Goal: Task Accomplishment & Management: Use online tool/utility

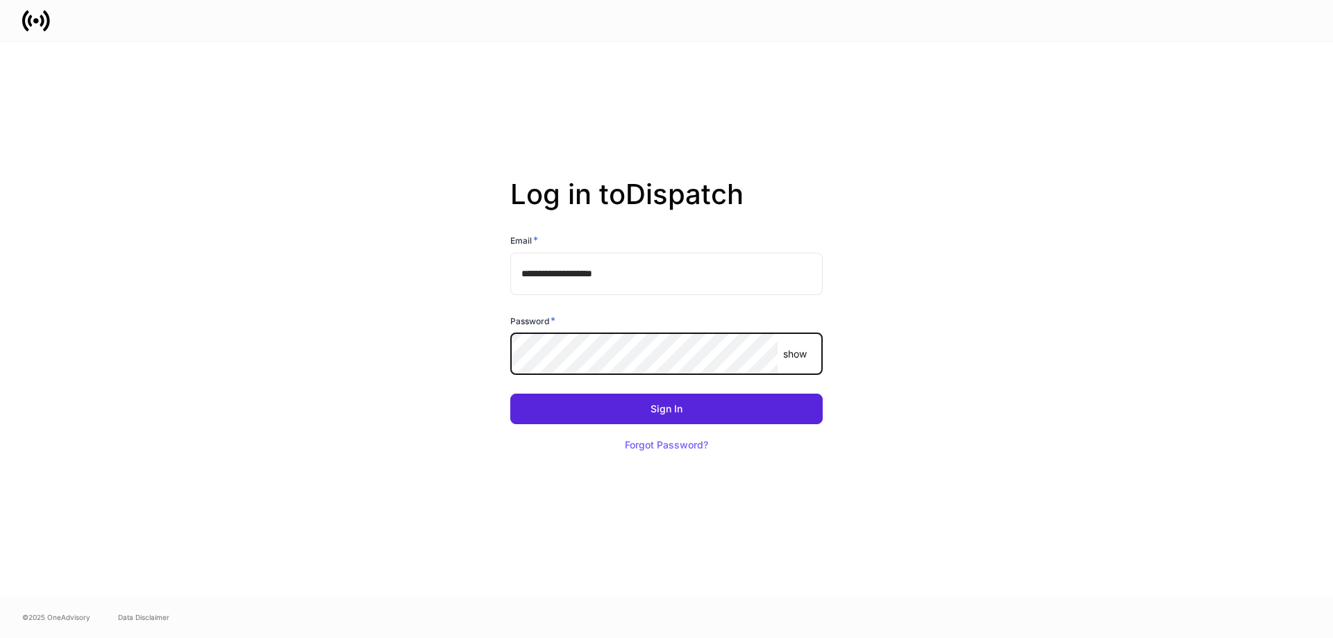
click at [510, 394] on button "Sign In" at bounding box center [666, 409] width 313 height 31
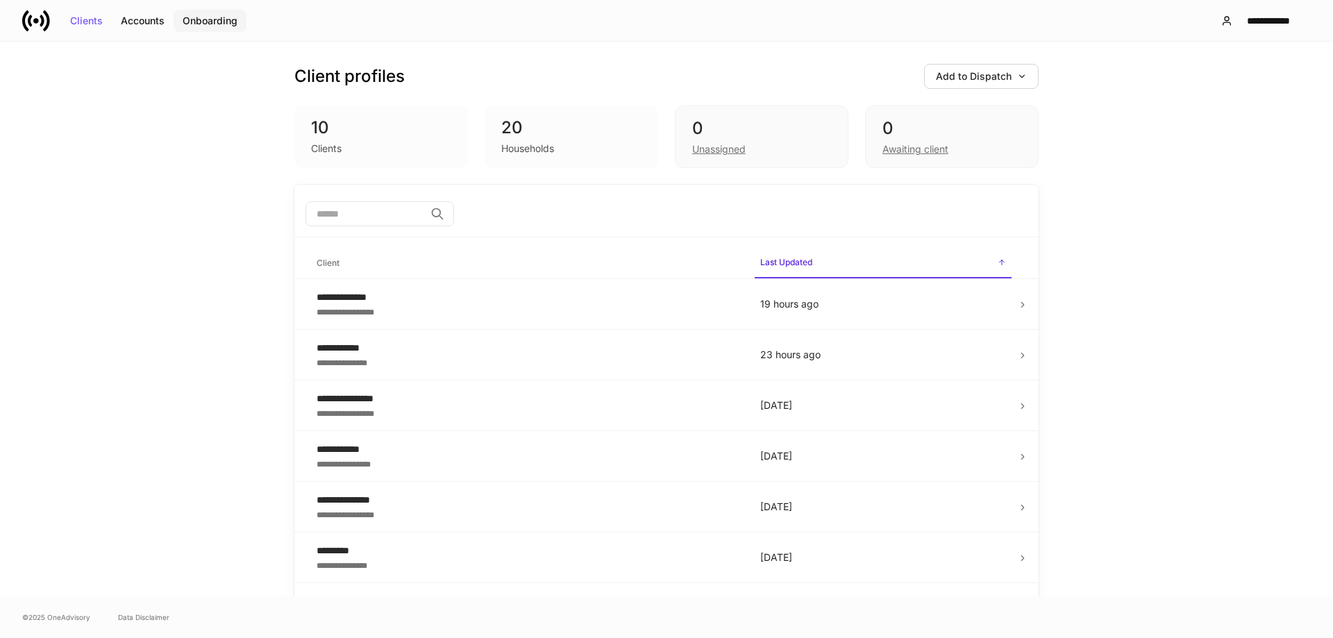
click at [219, 20] on div "Onboarding" at bounding box center [210, 21] width 55 height 10
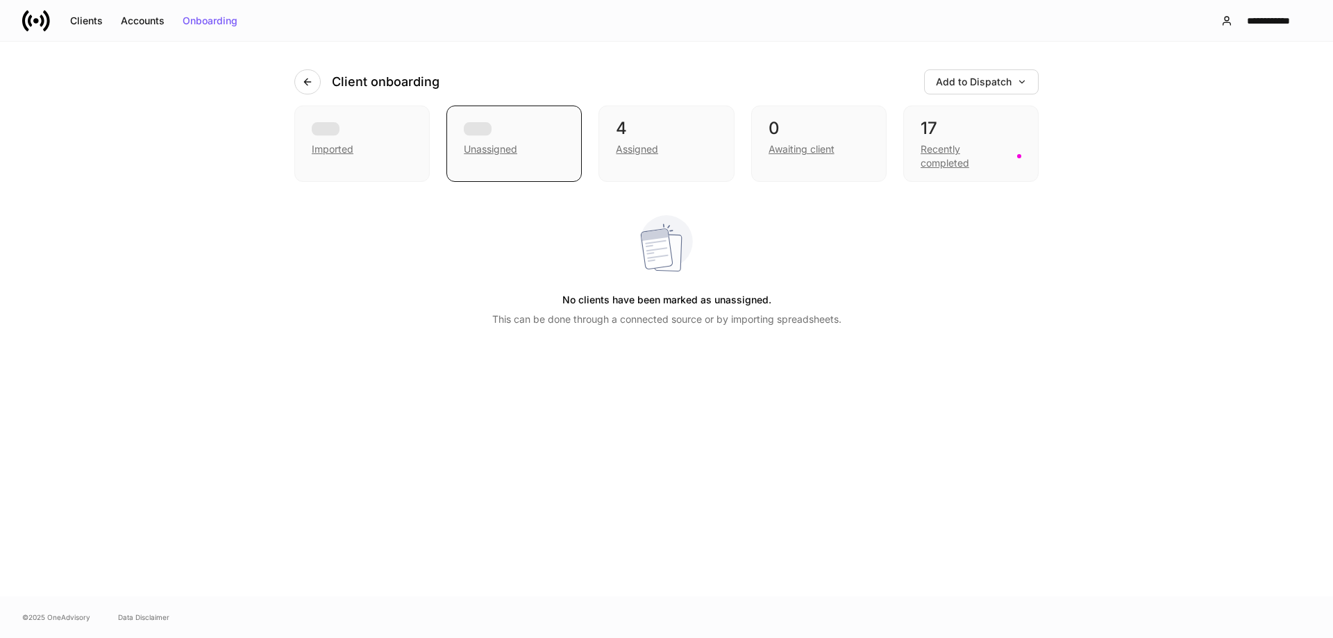
click at [982, 78] on div "Add to Dispatch" at bounding box center [981, 82] width 91 height 10
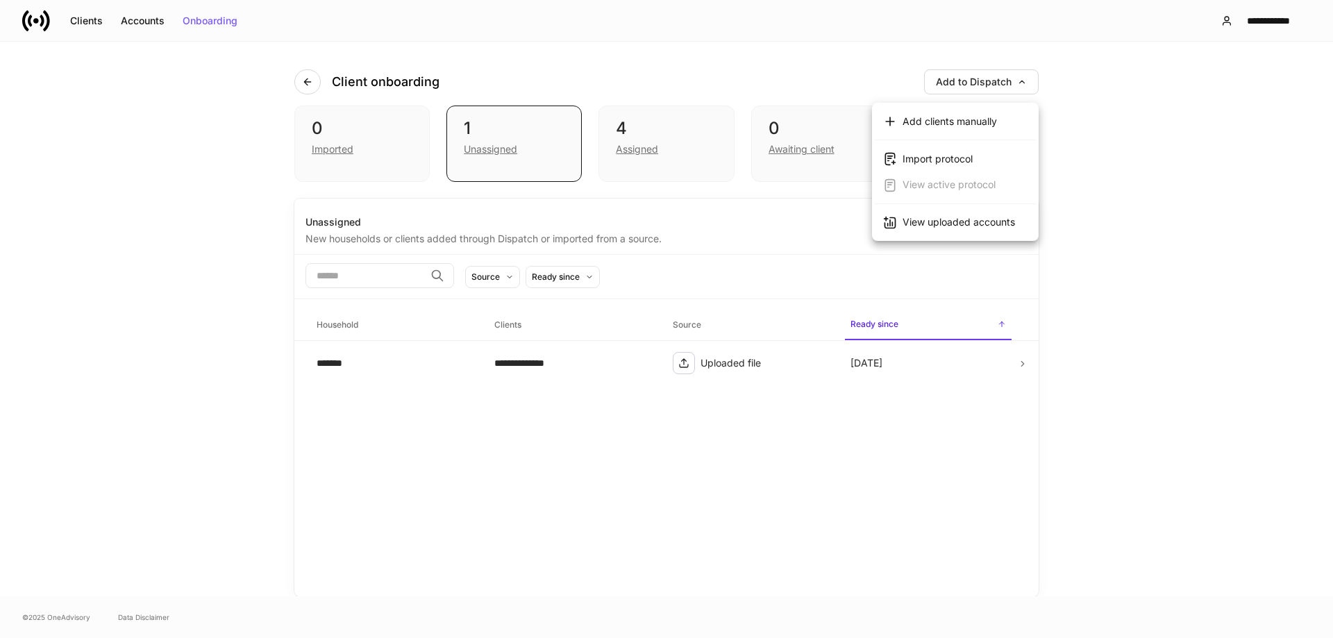
click at [970, 221] on div "View uploaded accounts" at bounding box center [959, 222] width 113 height 14
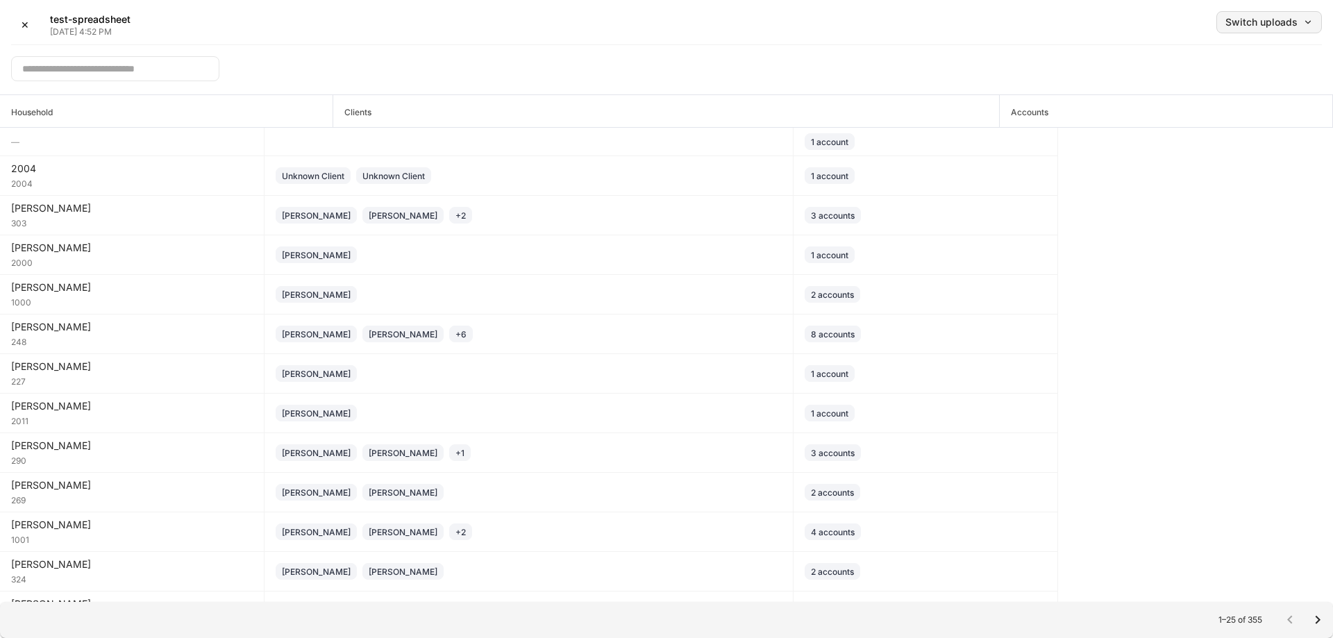
click at [1286, 13] on button "Switch uploads" at bounding box center [1270, 22] width 106 height 22
click at [949, 22] on div at bounding box center [666, 319] width 1333 height 638
click at [1322, 617] on icon "Go to next page" at bounding box center [1318, 620] width 17 height 17
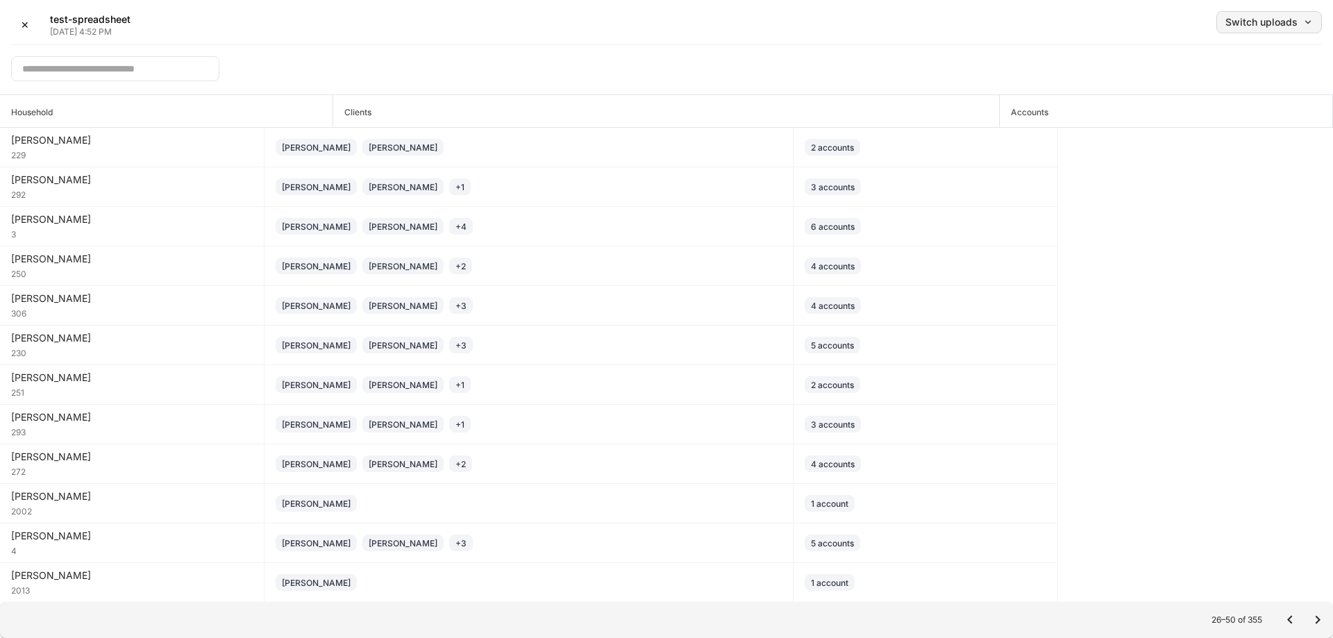
click at [1248, 26] on div "Switch uploads" at bounding box center [1270, 22] width 88 height 10
click at [1199, 83] on div "Sep 9, 2025" at bounding box center [1183, 85] width 32 height 14
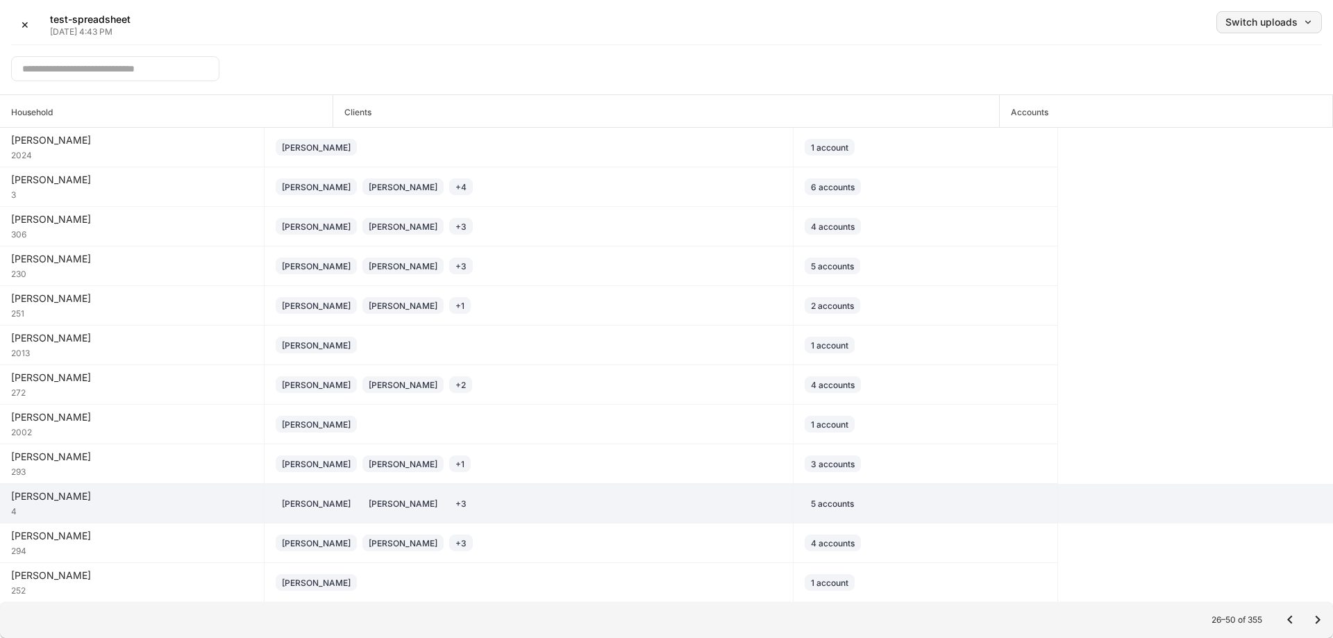
scroll to position [74, 0]
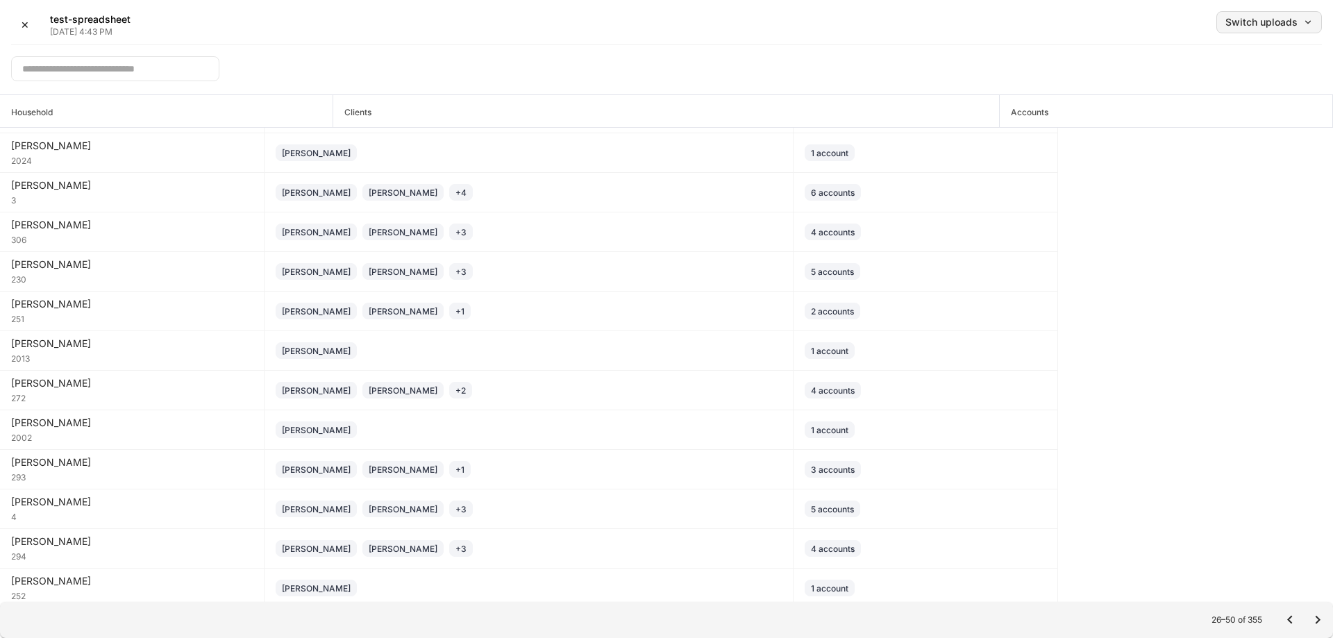
click at [1279, 29] on button "Switch uploads" at bounding box center [1270, 22] width 106 height 22
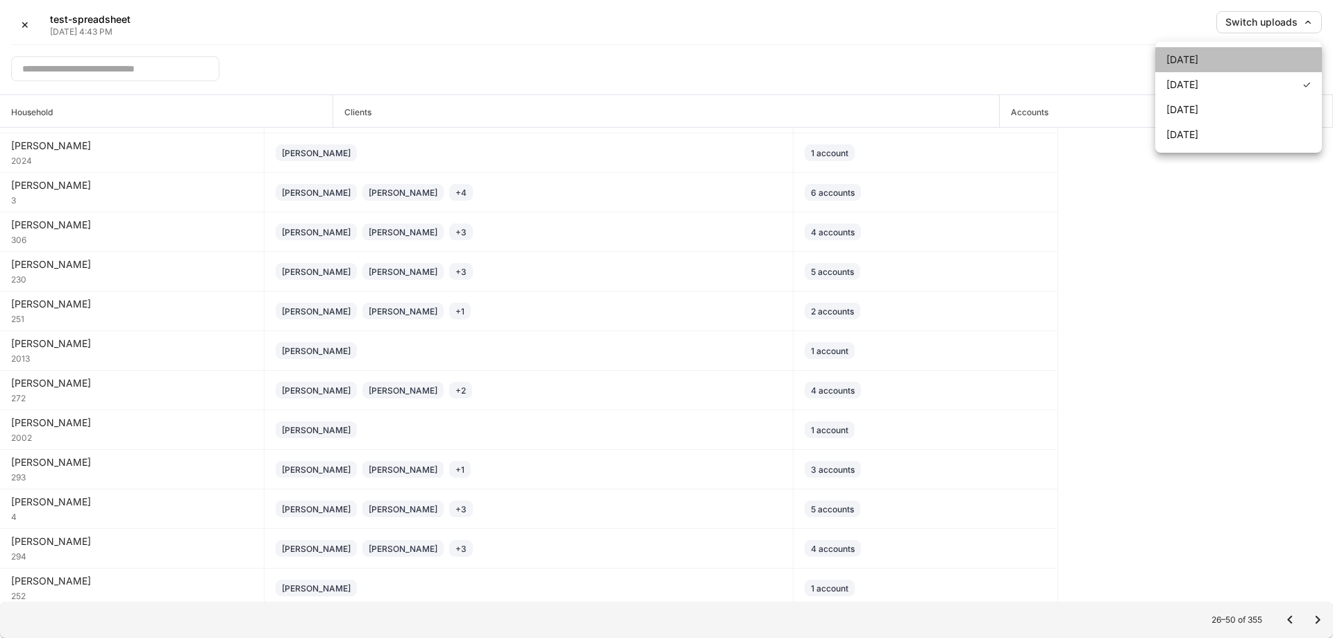
click at [1251, 57] on li "Sep 9, 2025" at bounding box center [1239, 59] width 167 height 25
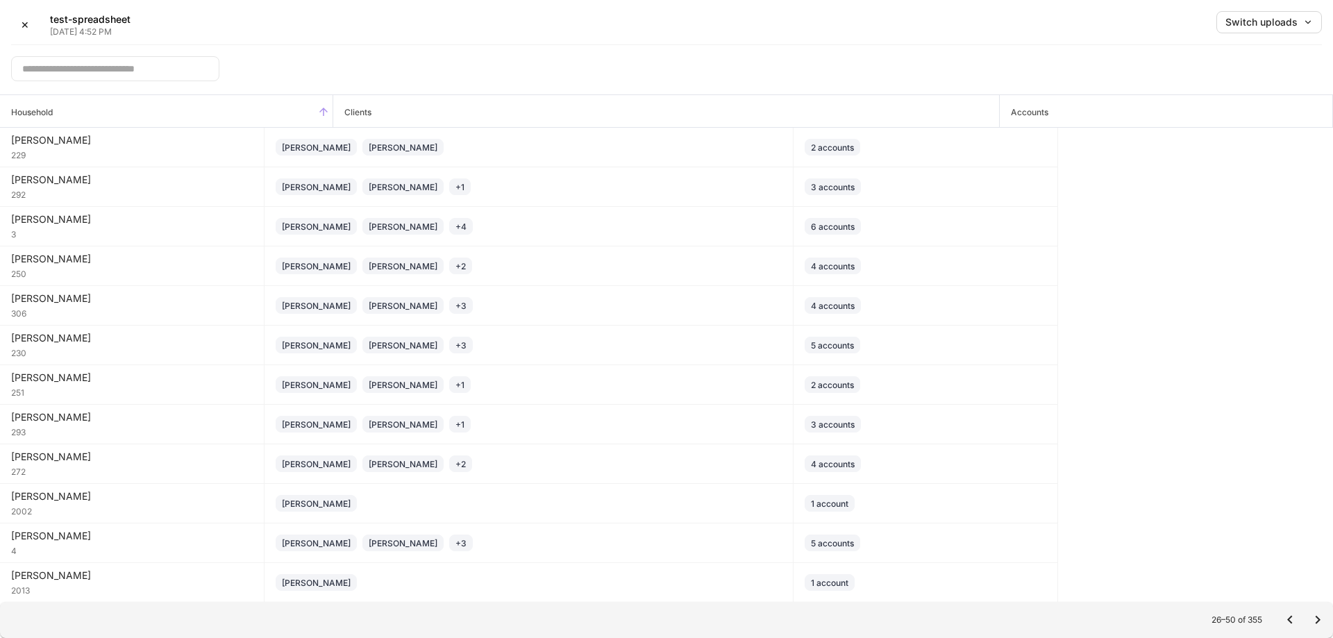
click at [226, 103] on span "Household" at bounding box center [166, 111] width 333 height 32
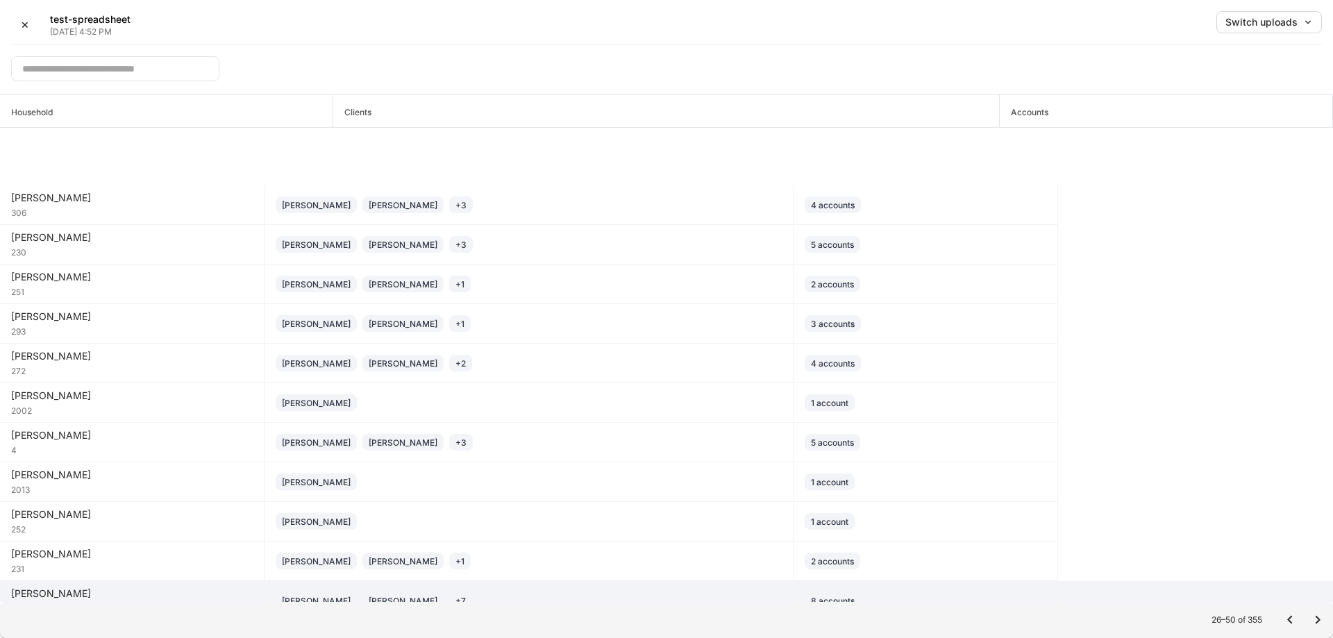
scroll to position [208, 0]
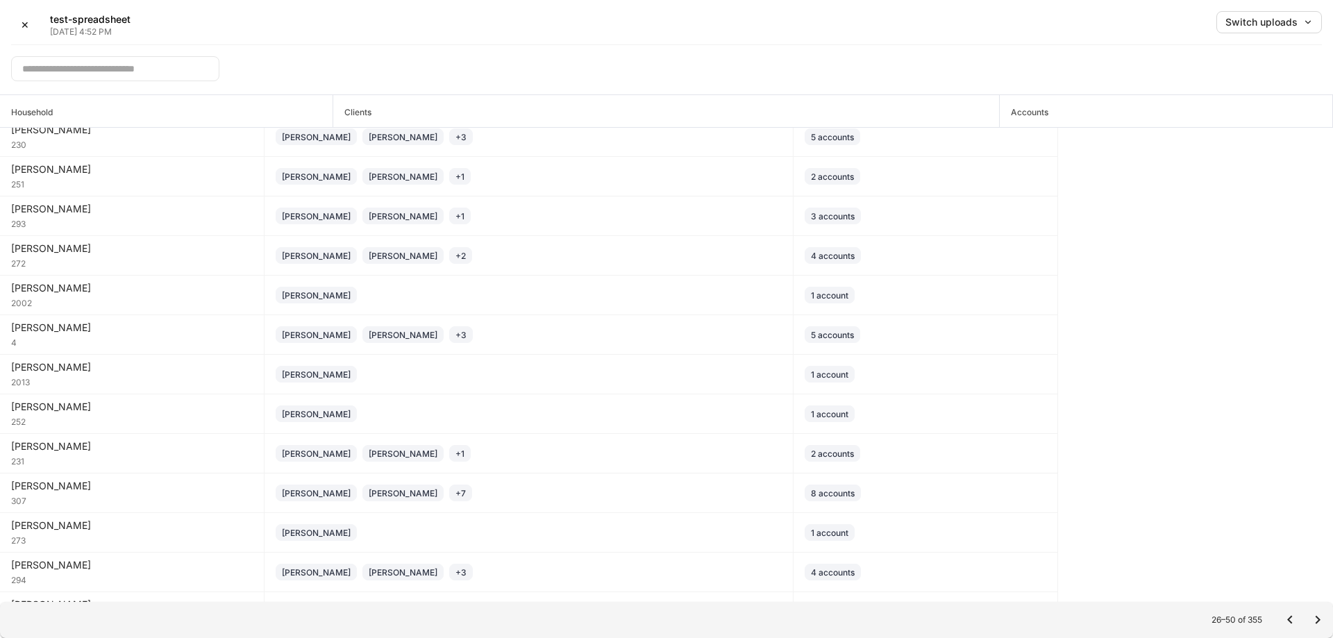
click at [199, 74] on input "text" at bounding box center [115, 68] width 208 height 25
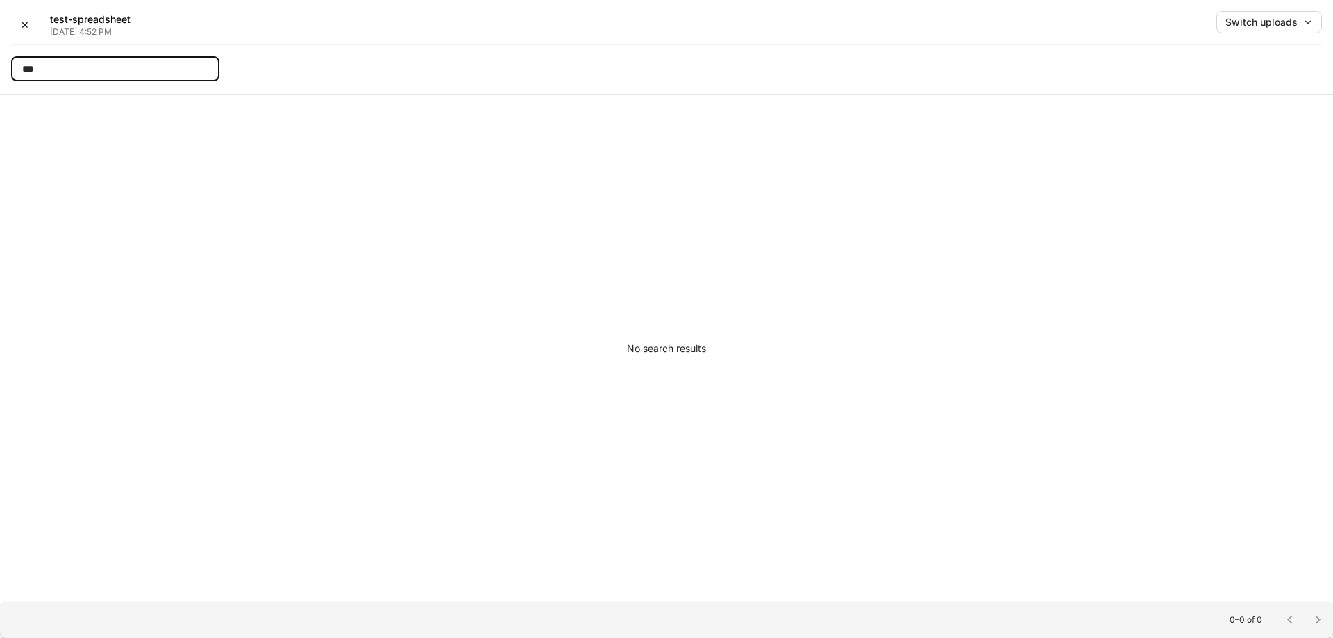
type input "***"
drag, startPoint x: 1063, startPoint y: 506, endPoint x: 623, endPoint y: 316, distance: 479.7
click at [1062, 504] on div "No search results" at bounding box center [666, 348] width 1333 height 507
drag, startPoint x: 53, startPoint y: 60, endPoint x: 4, endPoint y: 62, distance: 48.7
click at [4, 62] on div "✕ test-spreadsheet Sep 9, 4:52 PM Switch uploads *** ​" at bounding box center [666, 47] width 1333 height 95
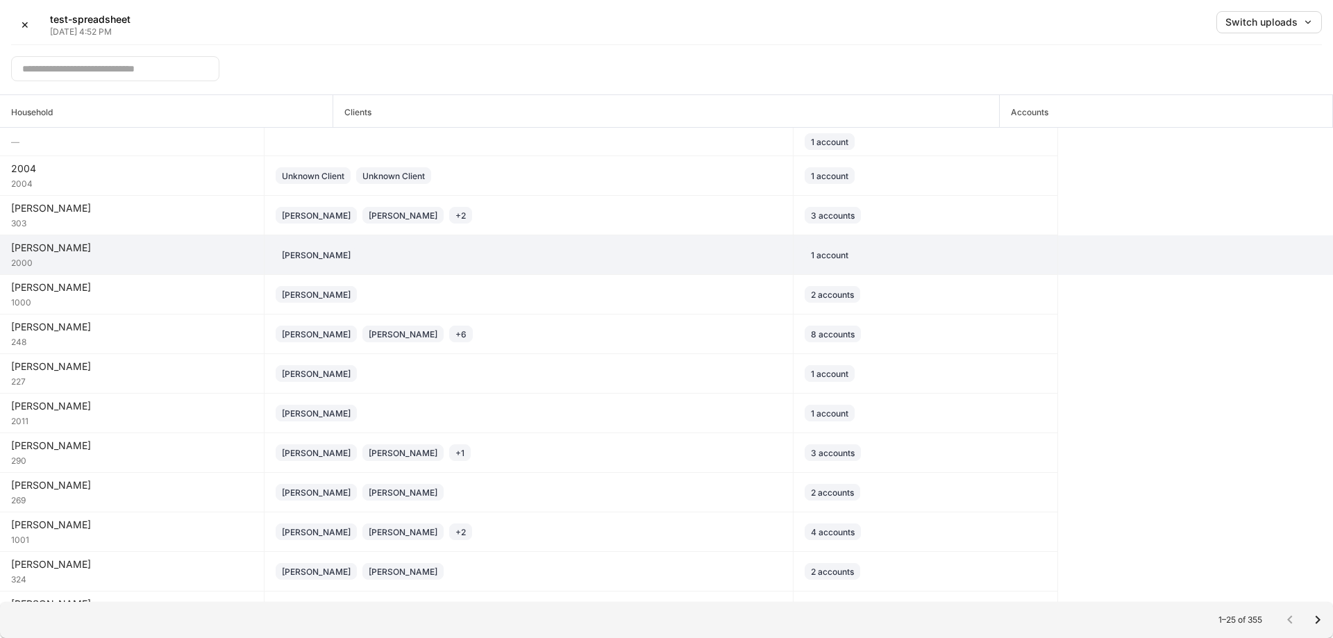
click at [144, 263] on div "2000" at bounding box center [132, 262] width 242 height 14
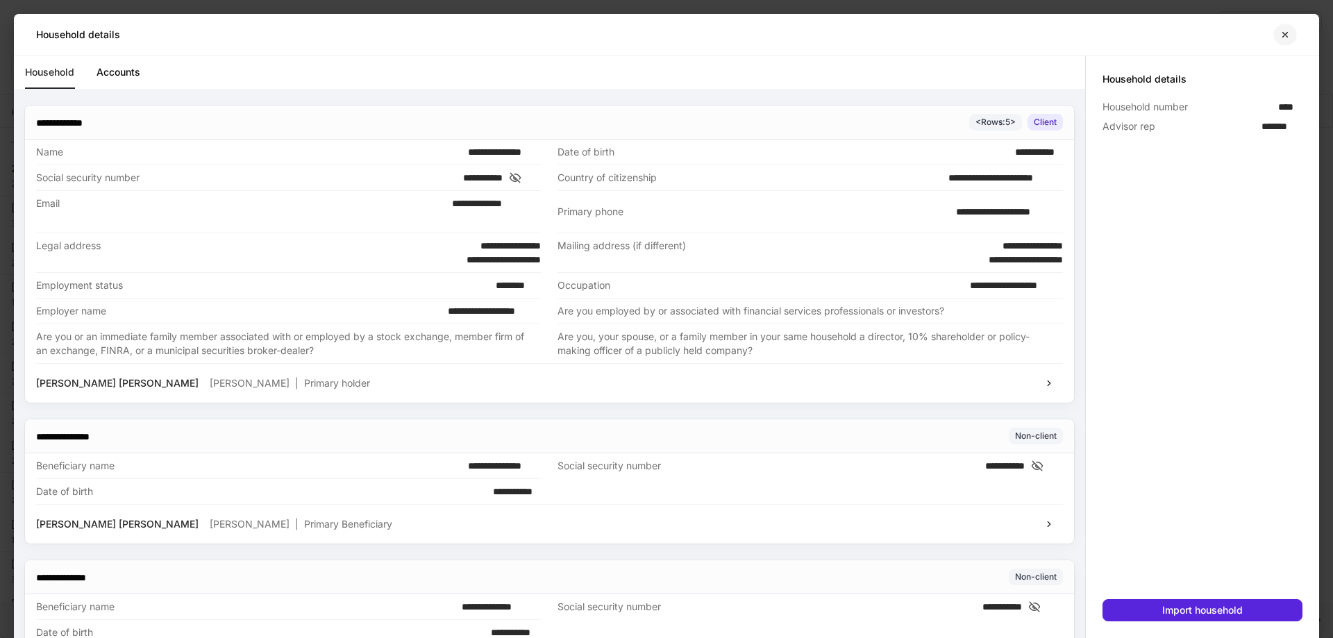
click at [1284, 32] on icon "button" at bounding box center [1285, 34] width 11 height 11
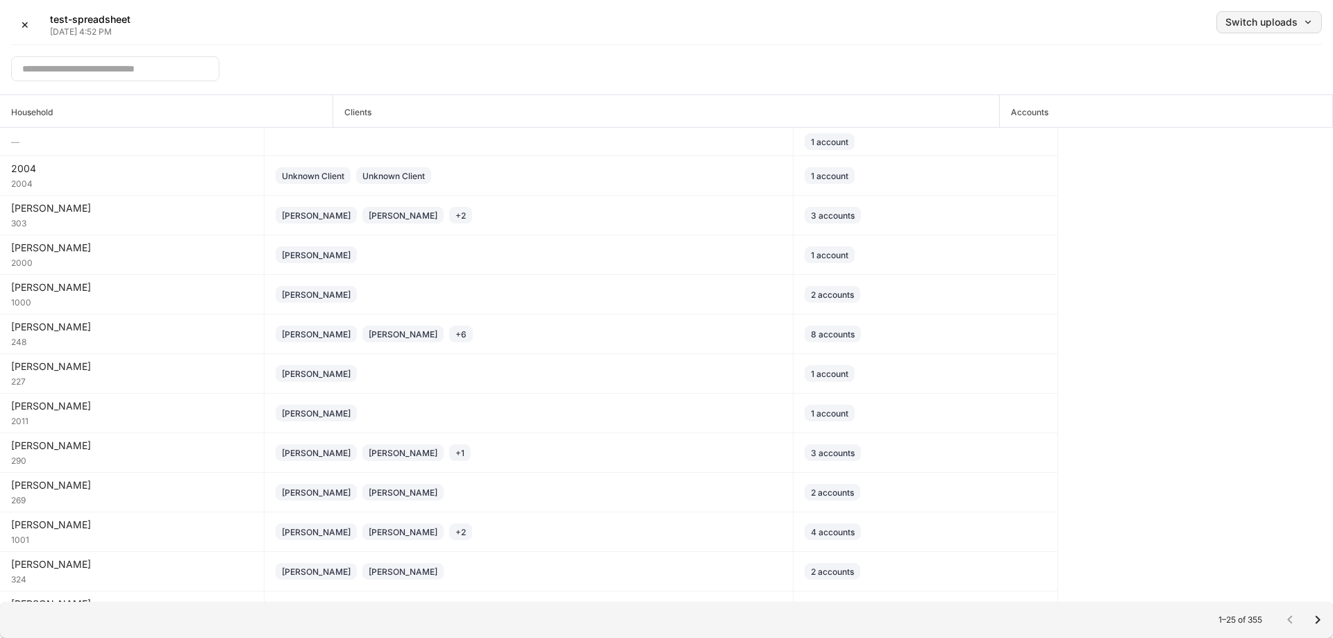
click at [1308, 24] on icon "button" at bounding box center [1308, 22] width 5 height 3
click at [732, 58] on div at bounding box center [666, 319] width 1333 height 638
